Goal: Find specific page/section

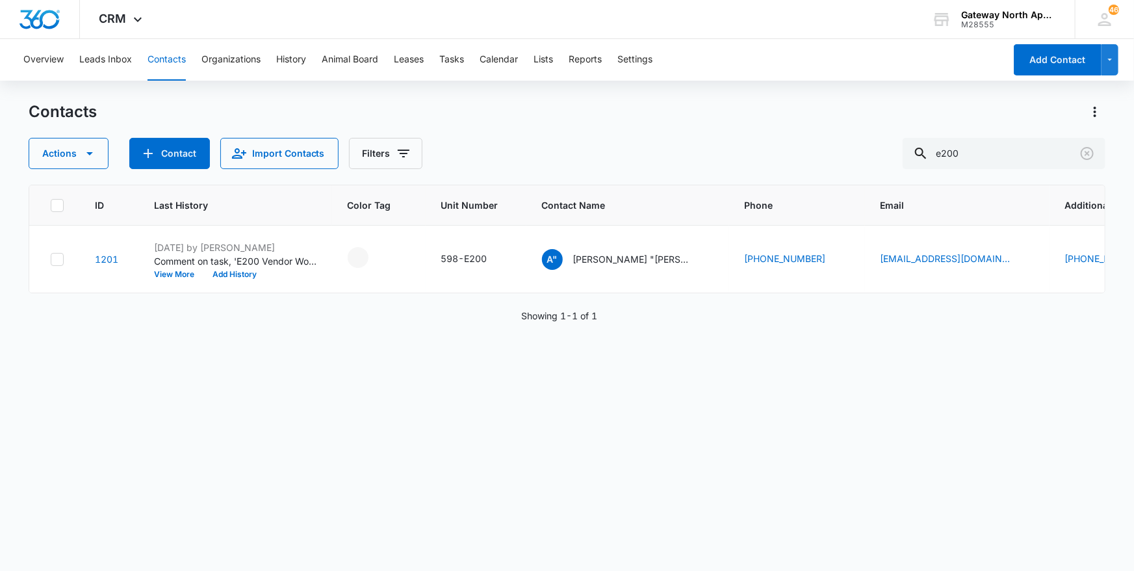
drag, startPoint x: 1037, startPoint y: 150, endPoint x: 859, endPoint y: 152, distance: 178.8
click at [859, 152] on div "Actions Contact Import Contacts Filters e200" at bounding box center [568, 153] width 1078 height 31
type input "q206"
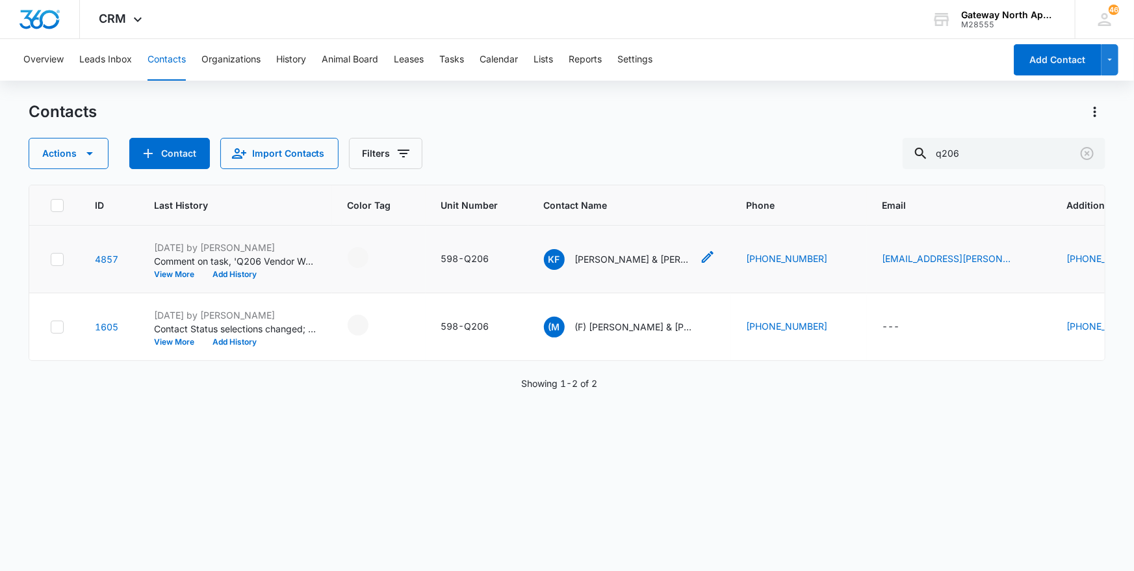
click at [658, 260] on p "[PERSON_NAME] & [PERSON_NAME]" at bounding box center [633, 259] width 117 height 14
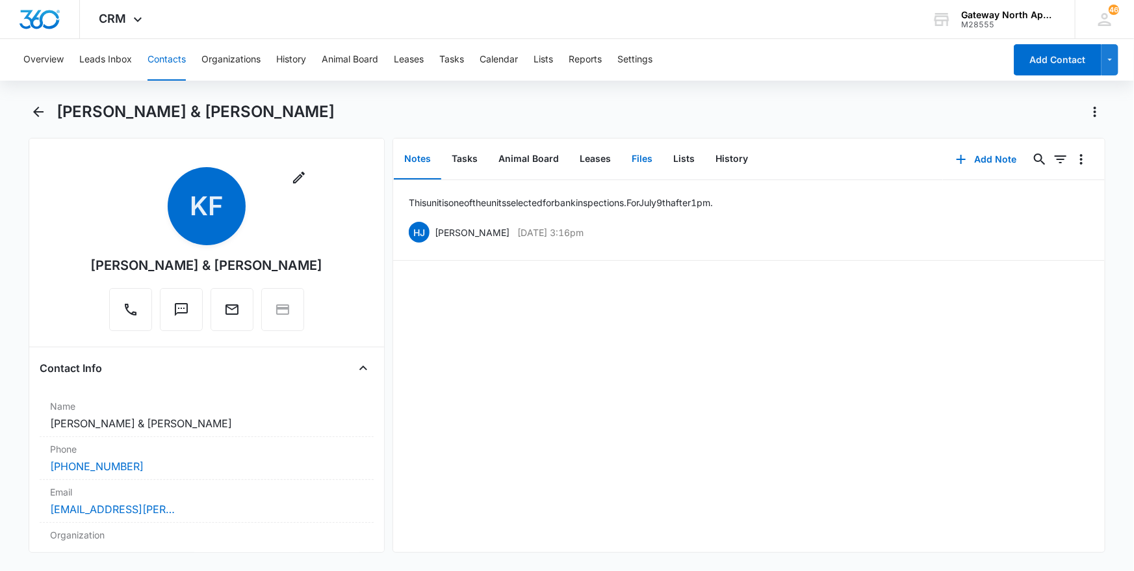
click at [651, 161] on button "Files" at bounding box center [642, 159] width 42 height 40
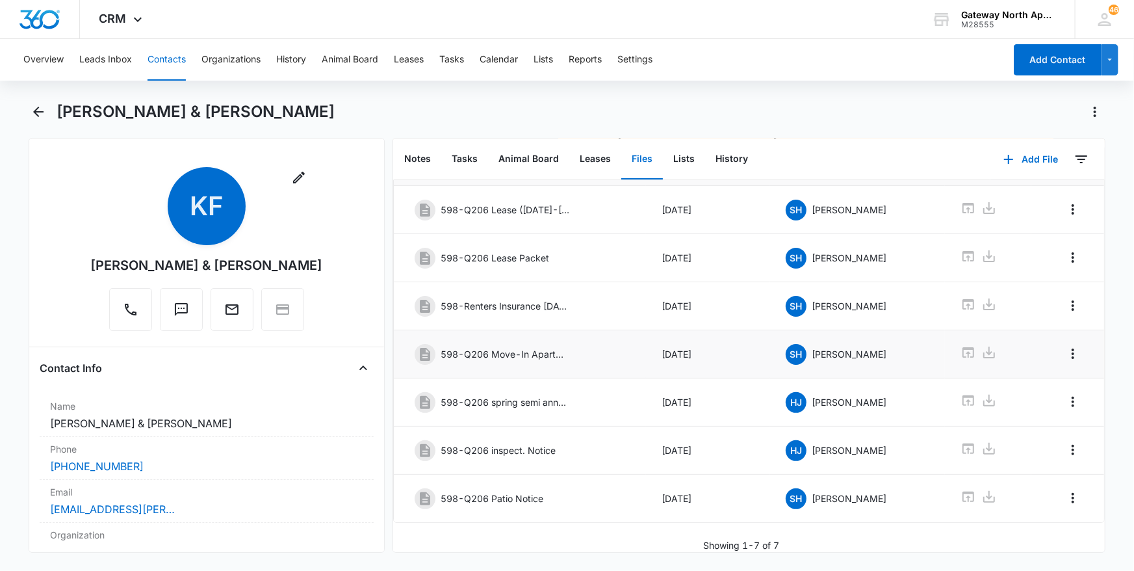
scroll to position [72, 0]
click at [962, 203] on icon at bounding box center [969, 208] width 16 height 16
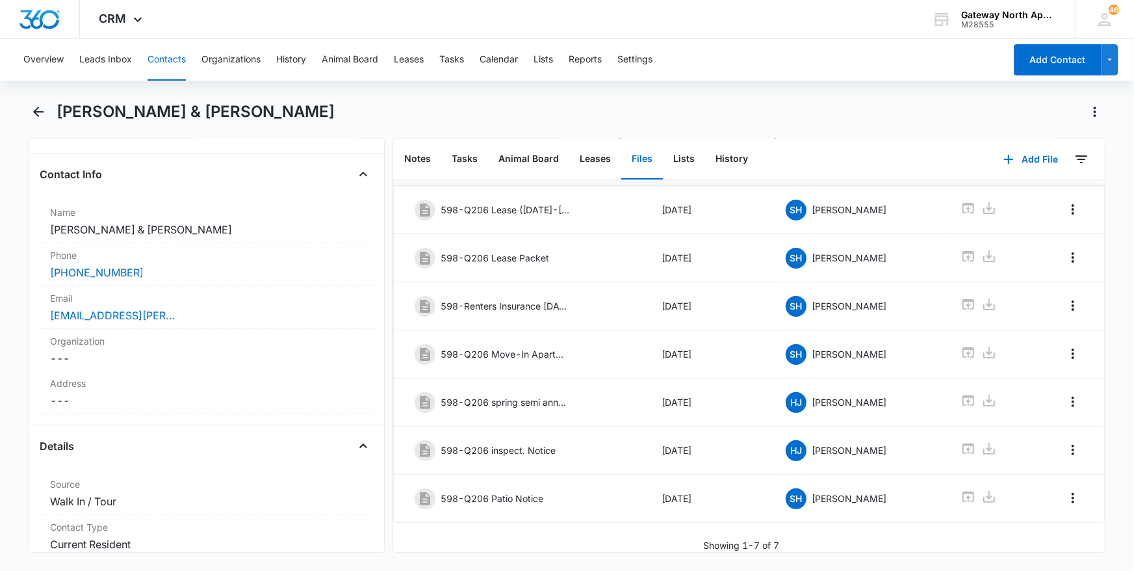
scroll to position [413, 0]
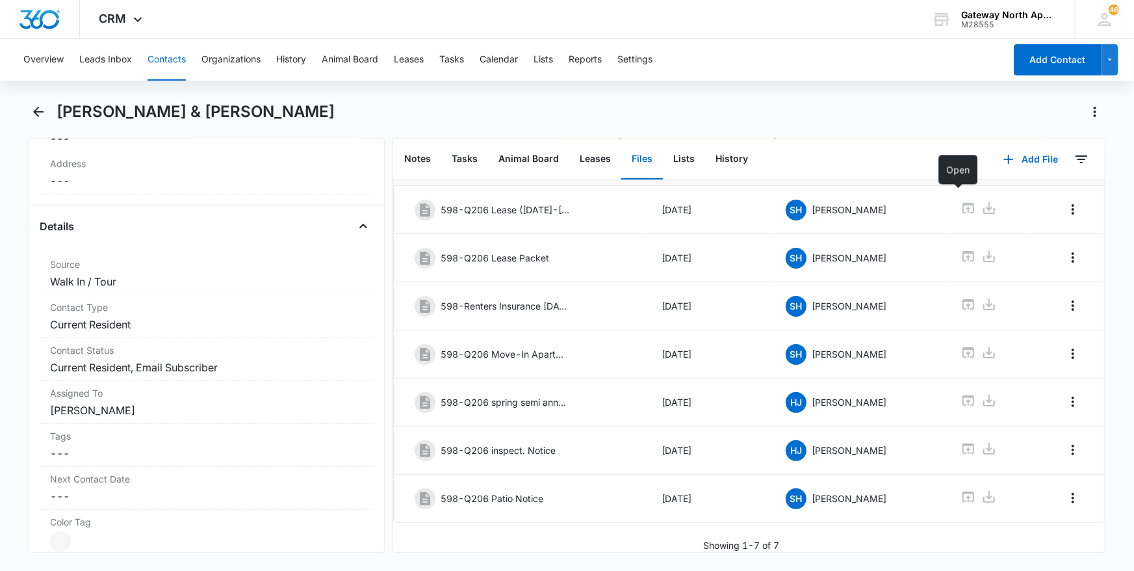
click at [167, 57] on button "Contacts" at bounding box center [167, 60] width 38 height 42
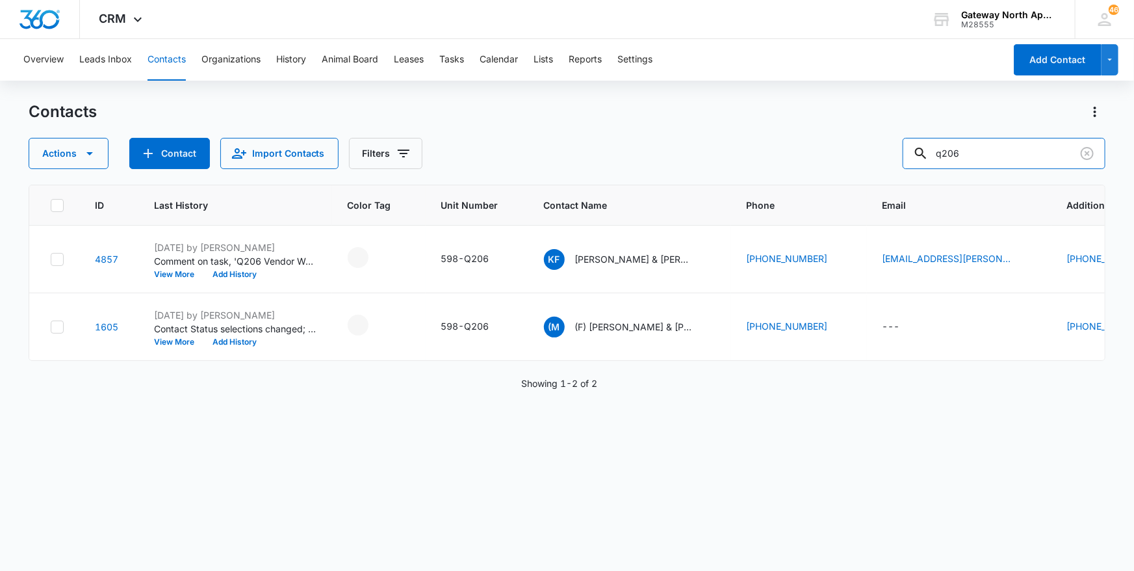
drag, startPoint x: 1005, startPoint y: 150, endPoint x: 657, endPoint y: 168, distance: 348.9
click at [657, 168] on div "Actions Contact Import Contacts Filters q206" at bounding box center [568, 153] width 1078 height 31
drag, startPoint x: 889, startPoint y: 159, endPoint x: 855, endPoint y: 159, distance: 33.8
click at [855, 159] on div "Actions Contact Import Contacts Filters f202" at bounding box center [568, 153] width 1078 height 31
type input "d306"
